Goal: Check status: Check status

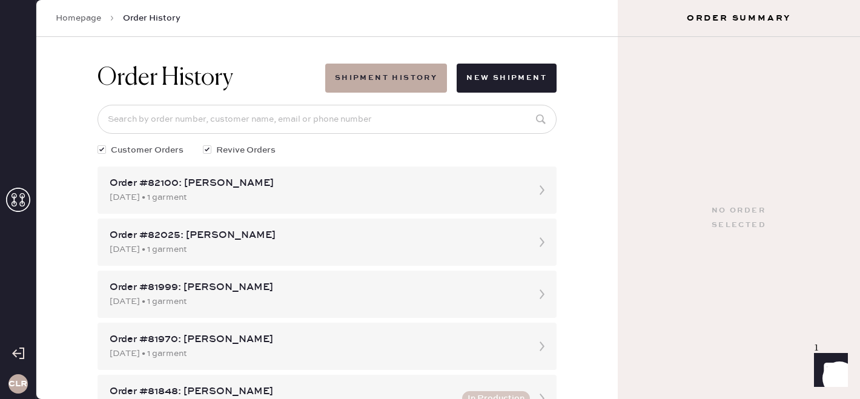
click at [80, 21] on link "Homepage" at bounding box center [78, 18] width 45 height 12
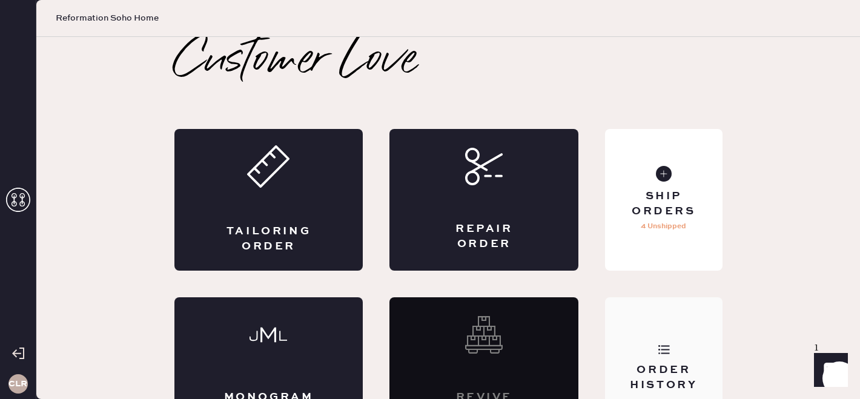
click at [627, 346] on div "Order History" at bounding box center [663, 368] width 117 height 142
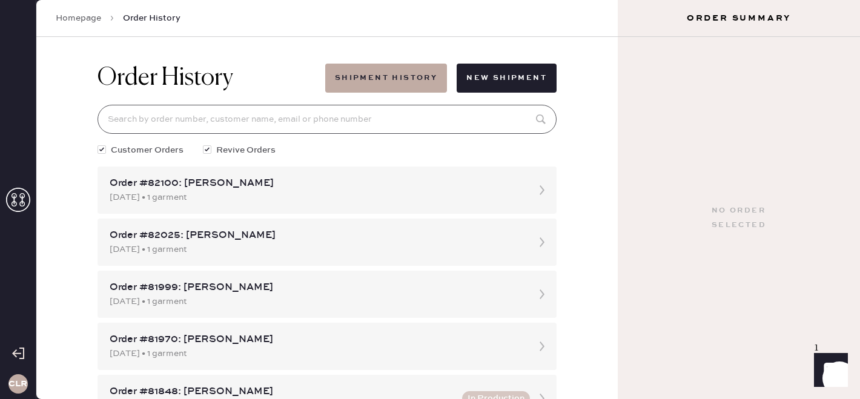
click at [147, 122] on input at bounding box center [326, 119] width 459 height 29
paste input "81999"
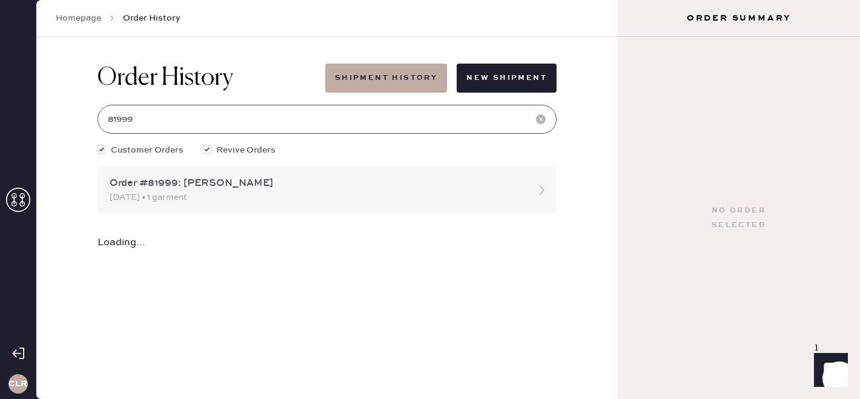
type input "81999"
click at [217, 208] on div "Order #81999: [PERSON_NAME] [DATE] • 1 garment" at bounding box center [326, 189] width 459 height 47
